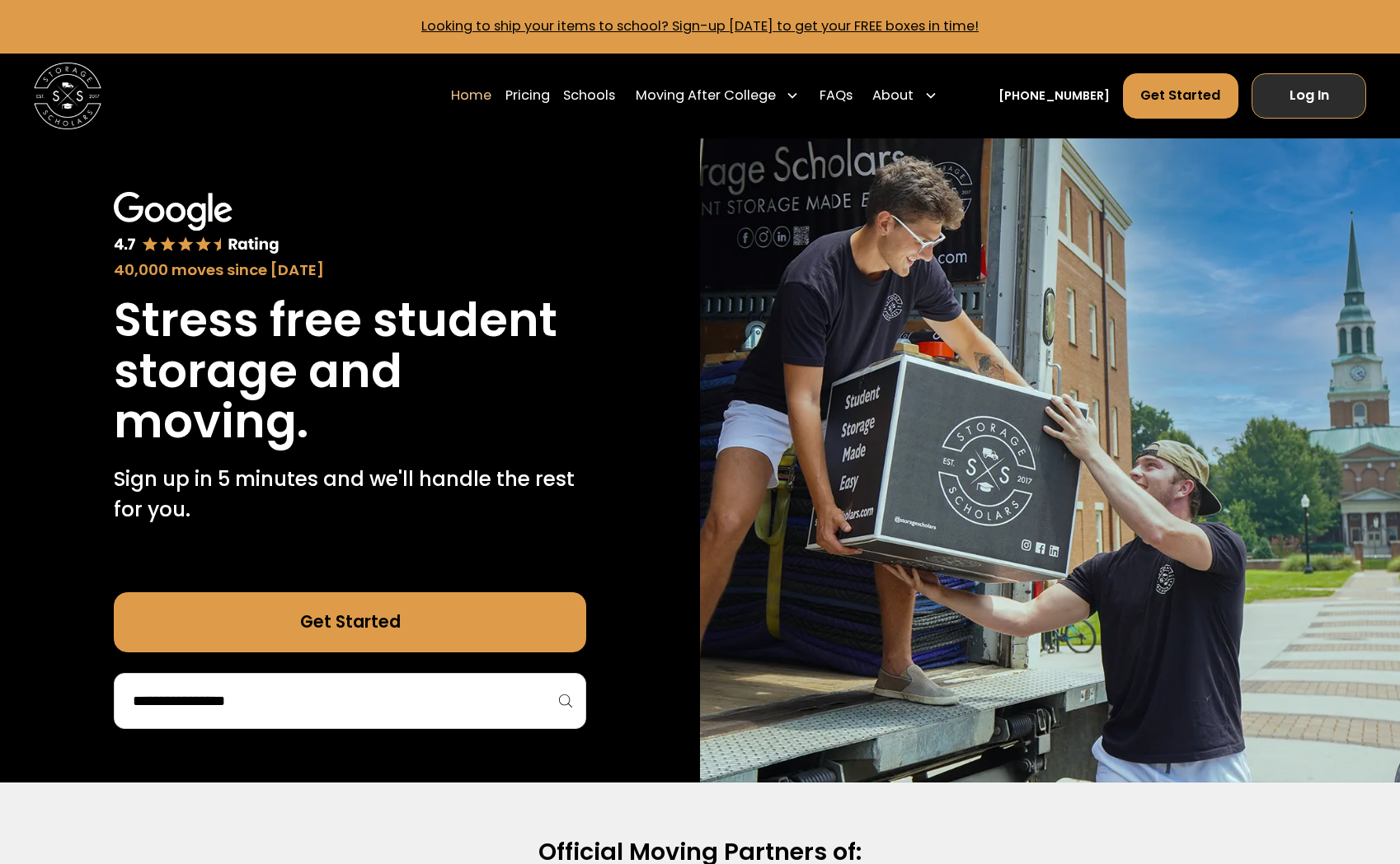
click at [1295, 97] on link "Log In" at bounding box center [1308, 96] width 115 height 45
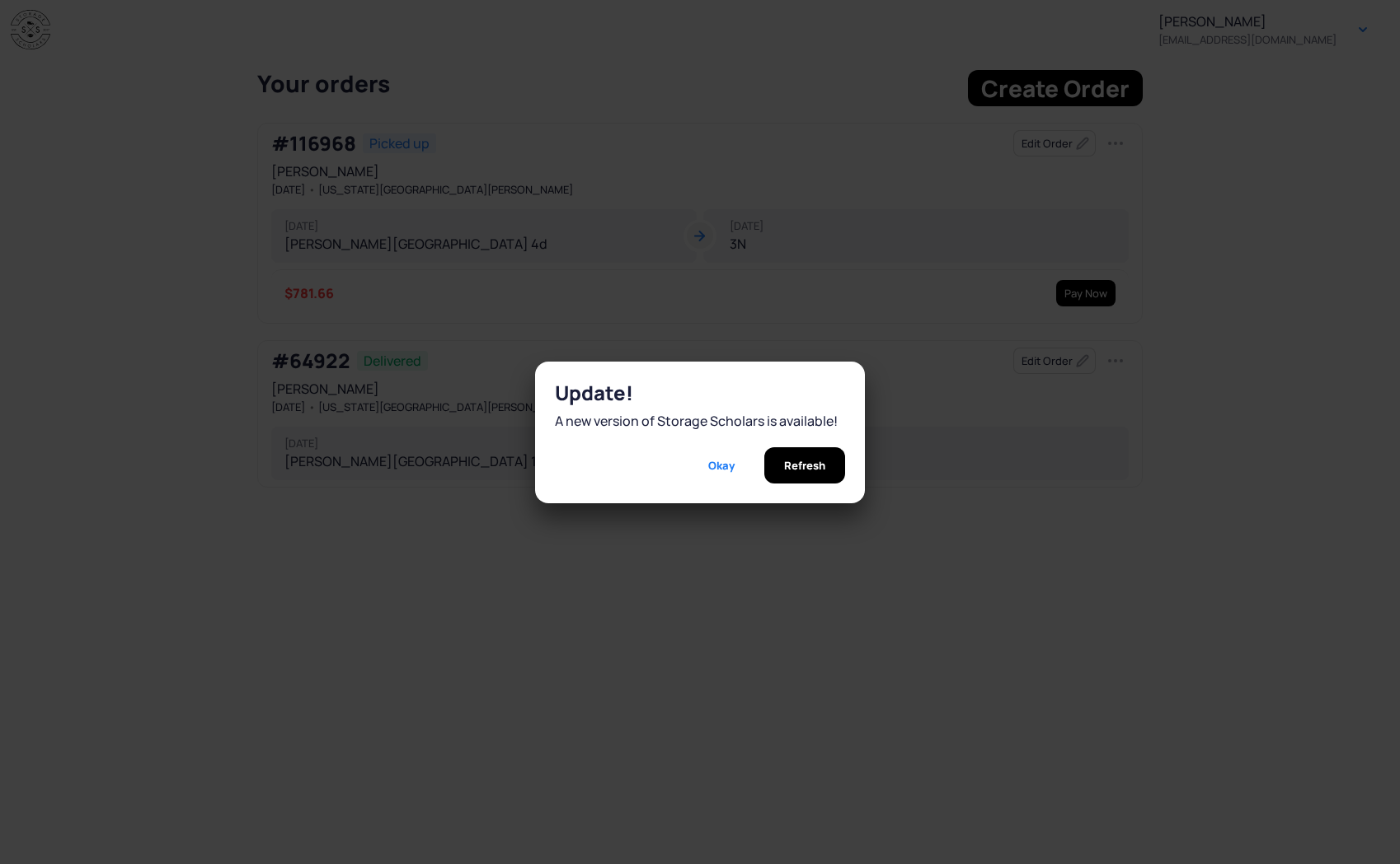
click at [708, 472] on span "Okay" at bounding box center [721, 465] width 26 height 36
